Goal: Find specific page/section: Find specific page/section

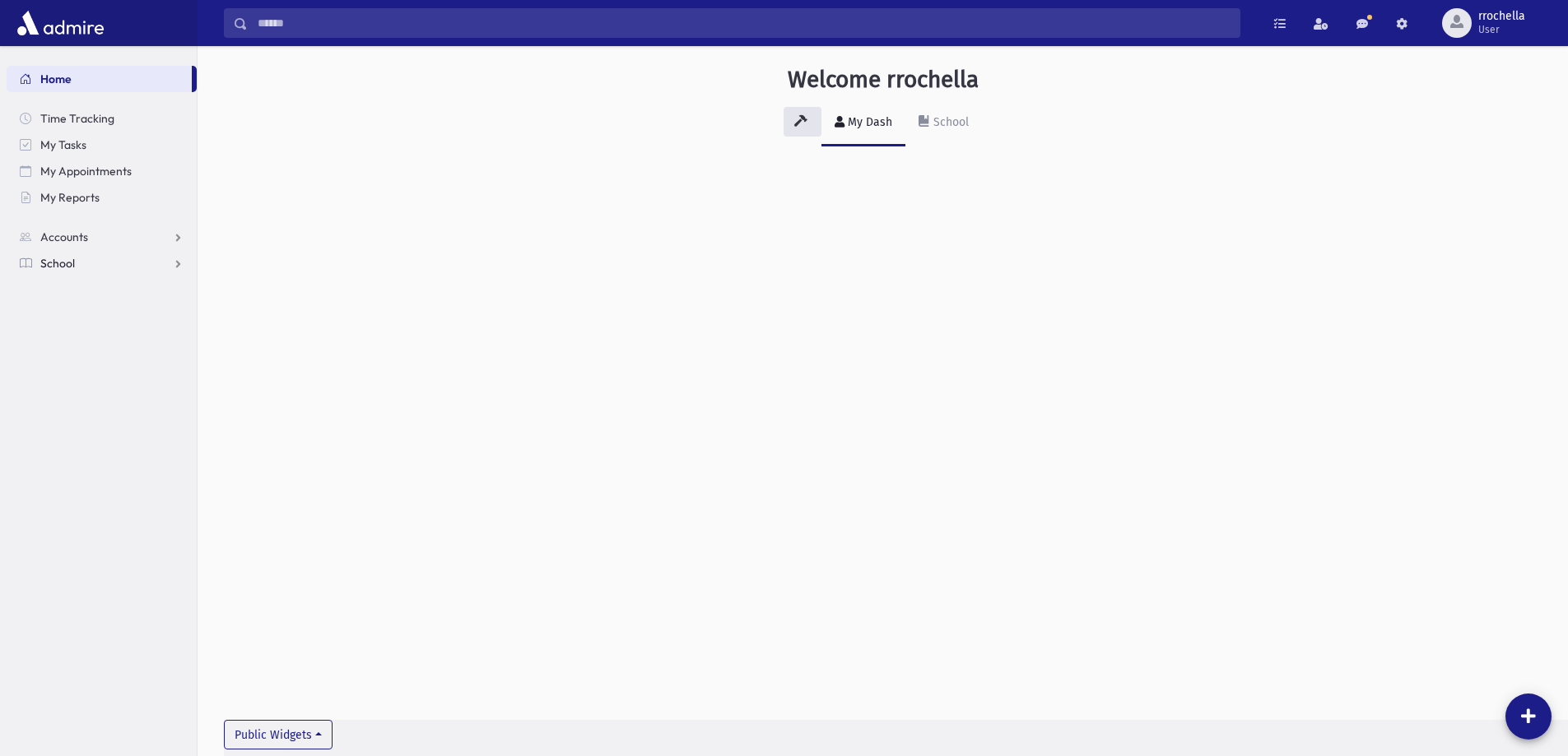
click at [78, 262] on link "School" at bounding box center [102, 263] width 190 height 26
click at [75, 286] on span "Students" at bounding box center [72, 290] width 46 height 15
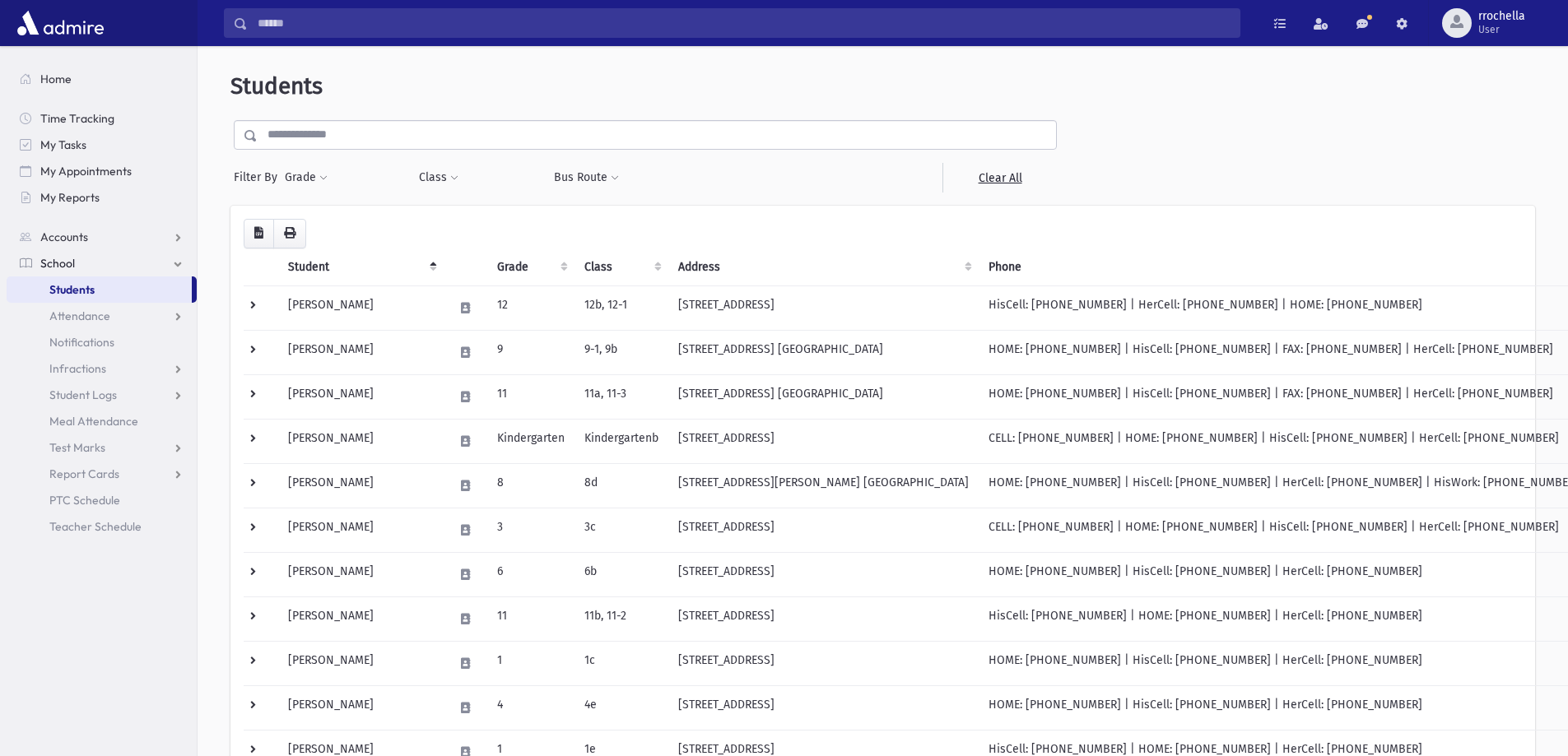
click at [377, 138] on input "text" at bounding box center [657, 135] width 798 height 30
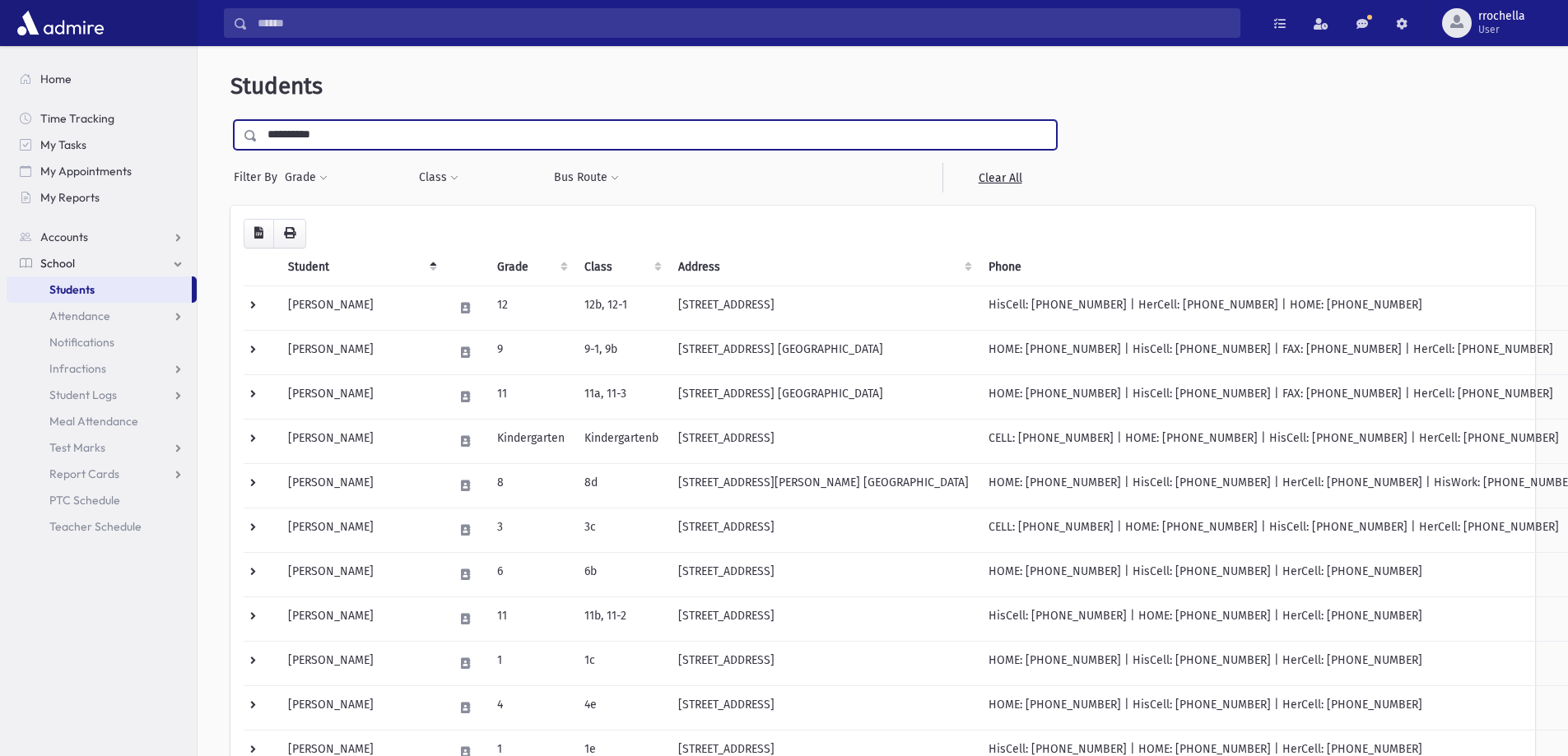
type input "**********"
click at [230, 120] on input "submit" at bounding box center [253, 130] width 46 height 22
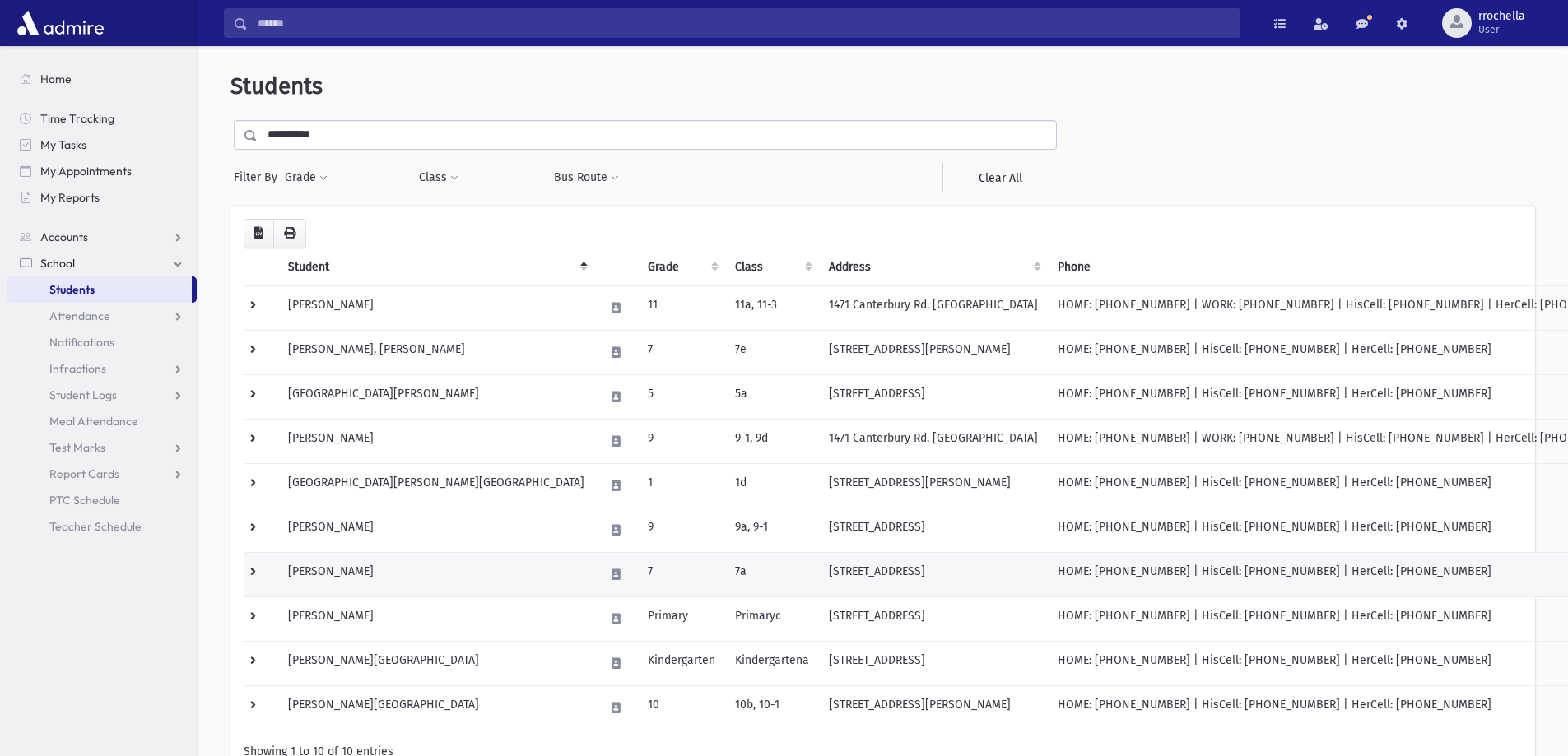
click at [819, 582] on td "[STREET_ADDRESS]" at bounding box center [933, 574] width 229 height 45
